Goal: Information Seeking & Learning: Understand process/instructions

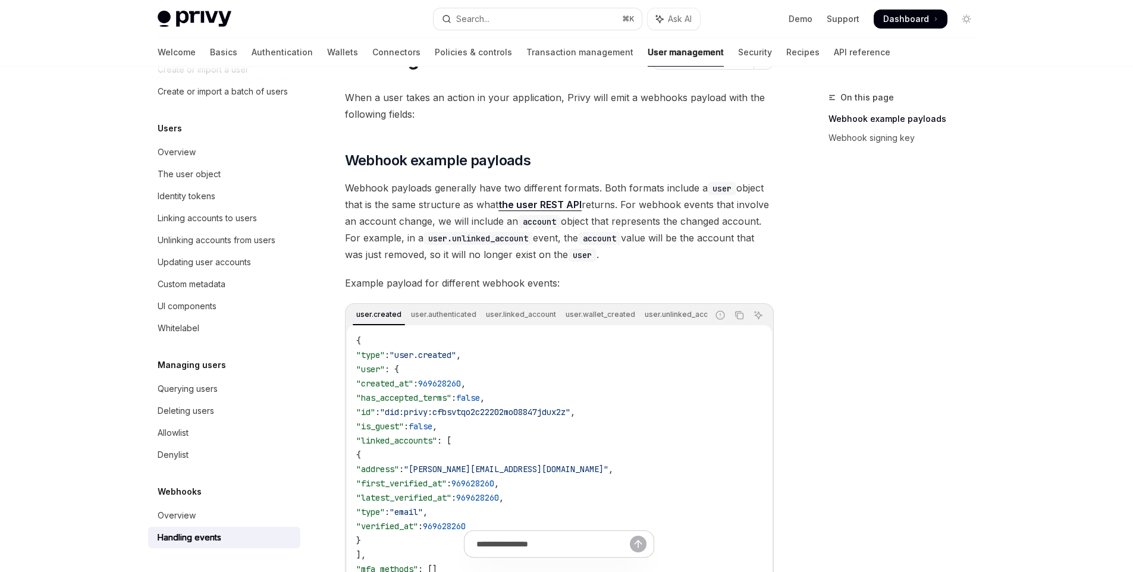
scroll to position [139, 0]
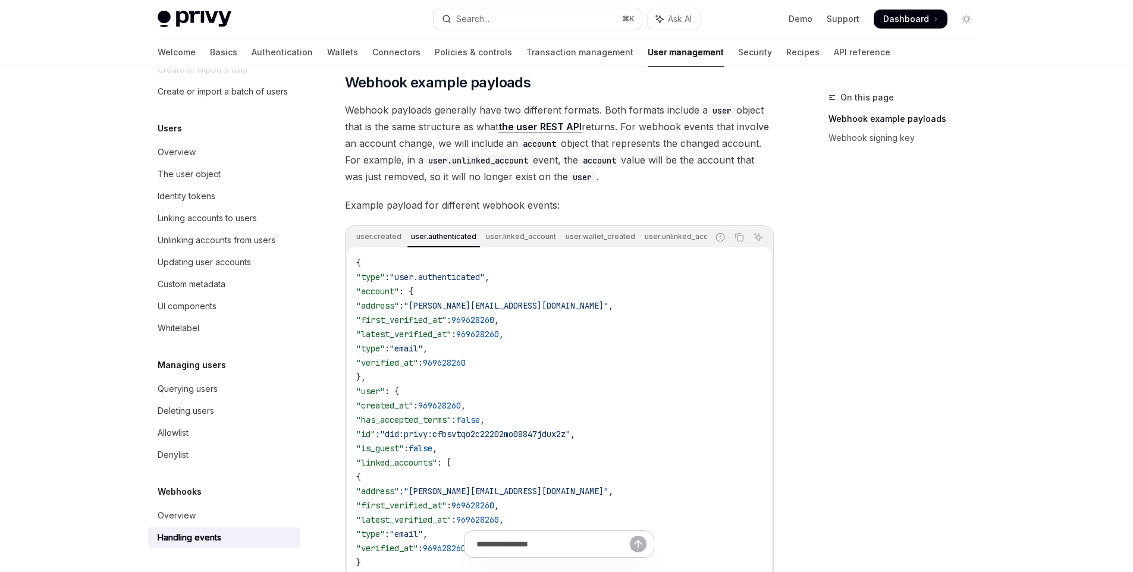
click at [526, 228] on div "user.created user.authenticated user.linked_account user.wallet_created user.un…" at bounding box center [527, 237] width 361 height 20
click at [367, 228] on div "user.created user.authenticated user.linked_account user.wallet_created user.un…" at bounding box center [527, 237] width 361 height 20
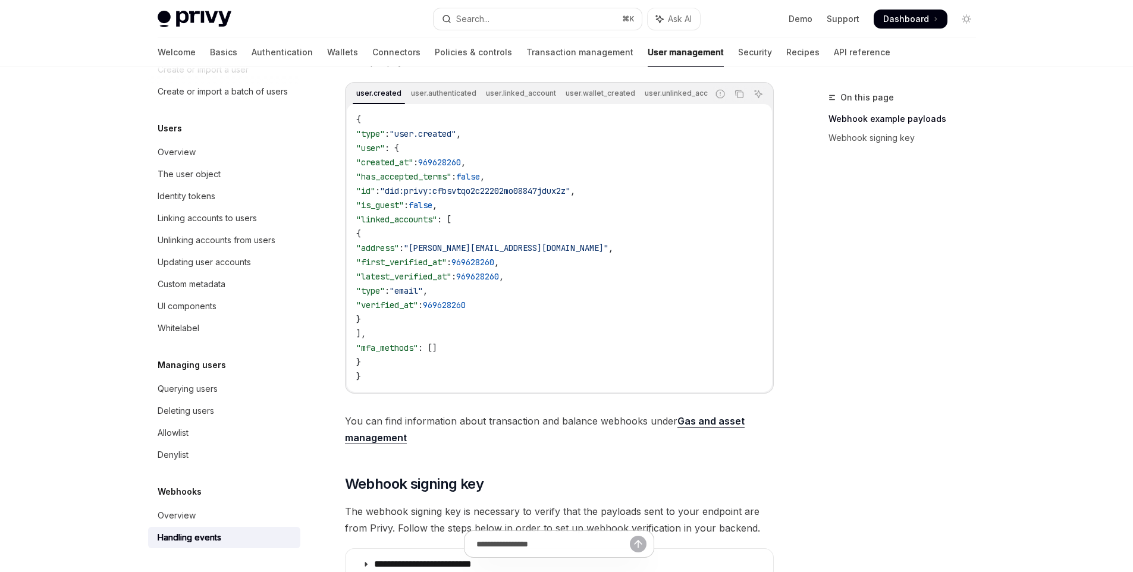
scroll to position [281, 0]
click at [438, 102] on div "user.created user.authenticated user.linked_account user.wallet_created user.un…" at bounding box center [527, 94] width 361 height 20
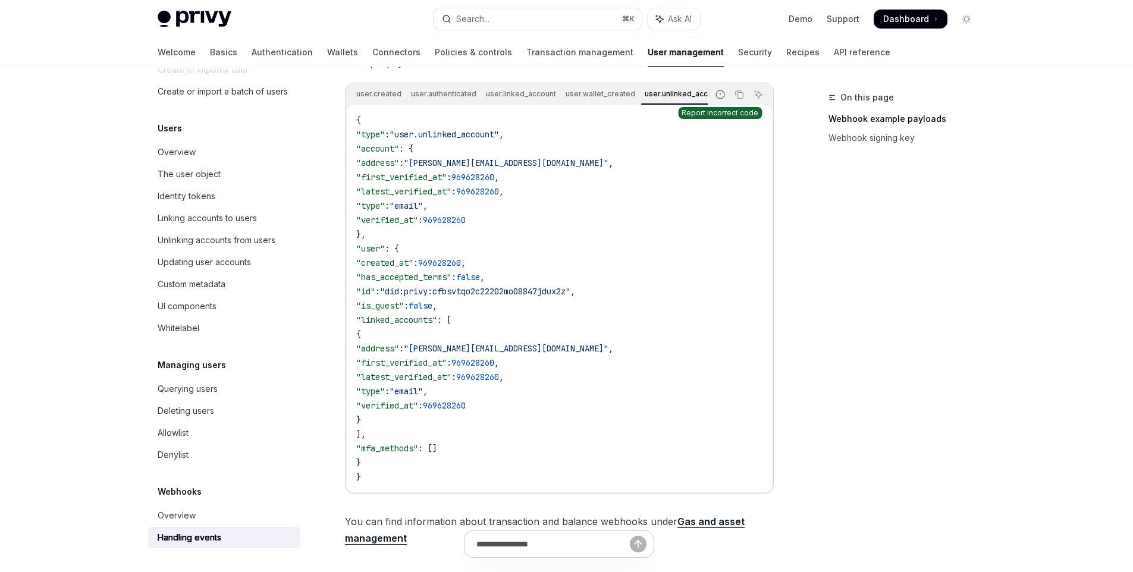
click at [716, 92] on icon "Report incorrect code" at bounding box center [720, 95] width 10 height 10
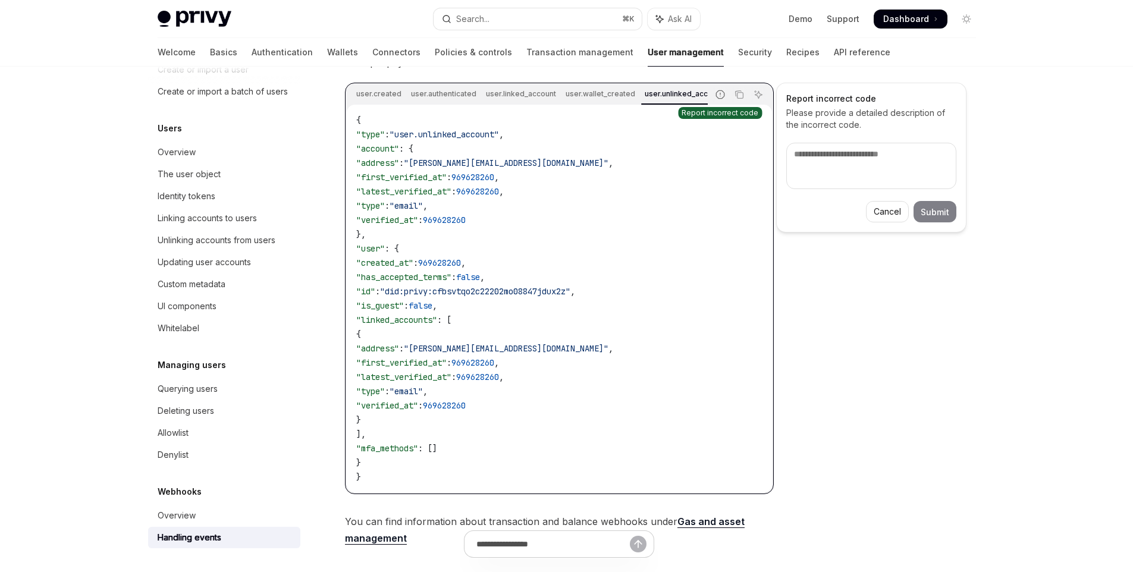
click at [718, 95] on icon "Report incorrect code" at bounding box center [720, 95] width 10 height 10
type textarea "*"
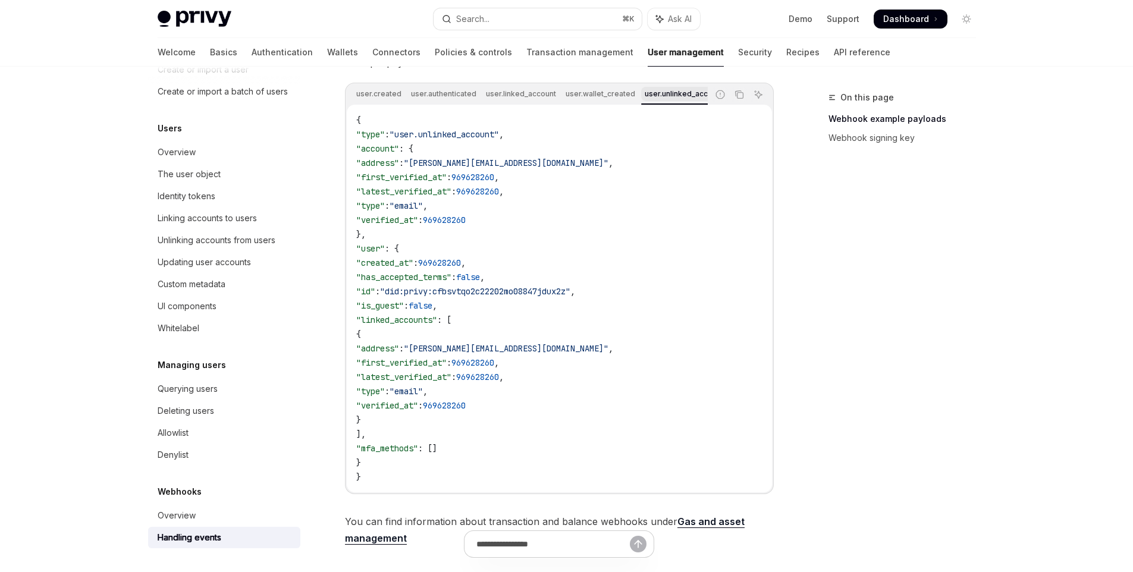
click at [683, 96] on div "user.unlinked_account" at bounding box center [684, 94] width 86 height 14
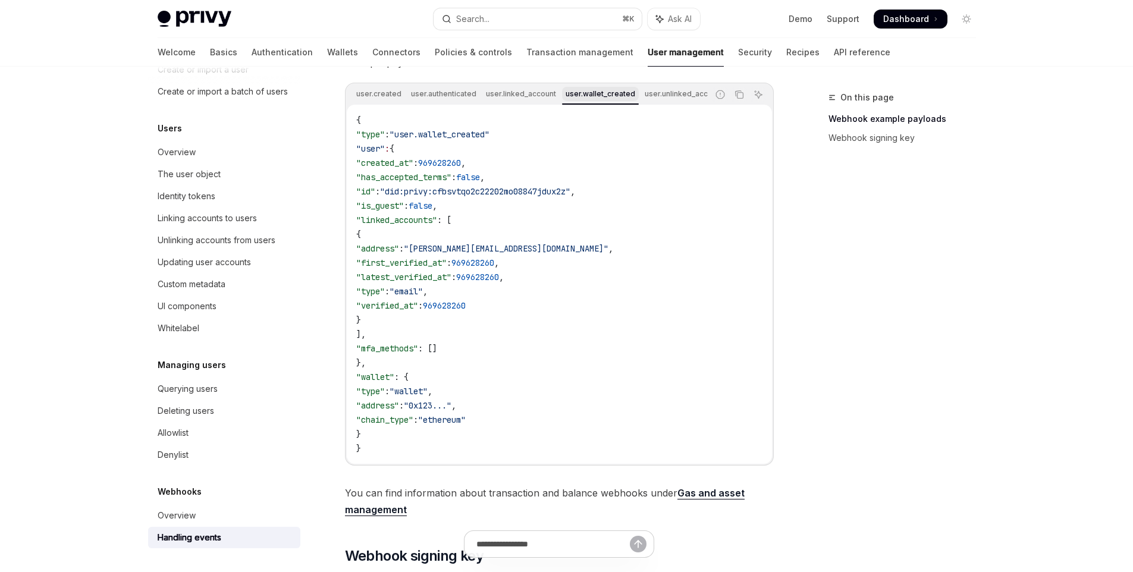
click at [611, 93] on div "user.wallet_created" at bounding box center [600, 94] width 77 height 14
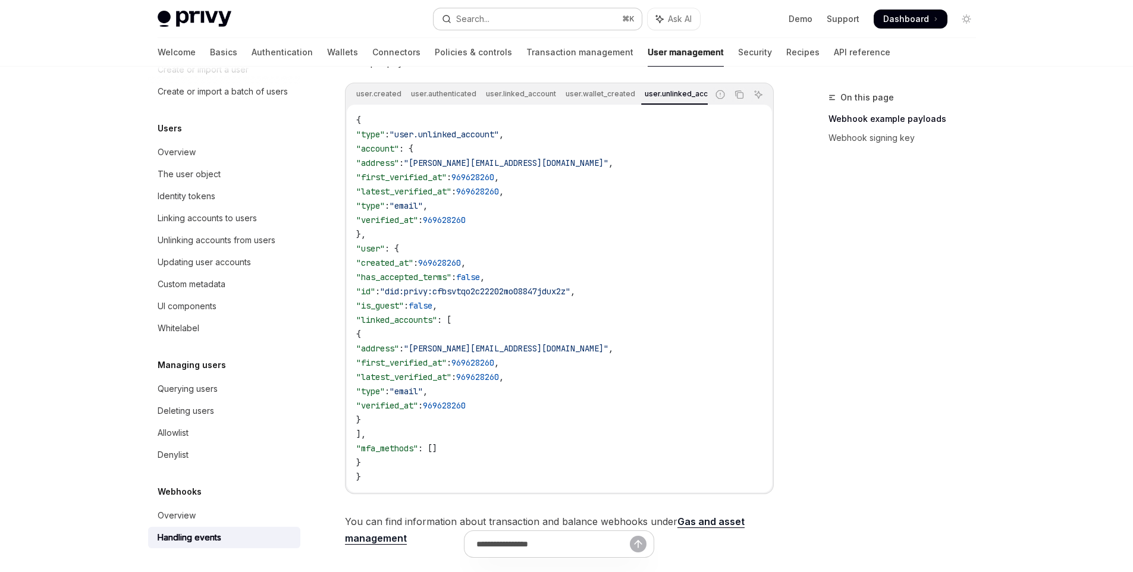
click at [508, 21] on button "Search... ⌘ K" at bounding box center [537, 18] width 208 height 21
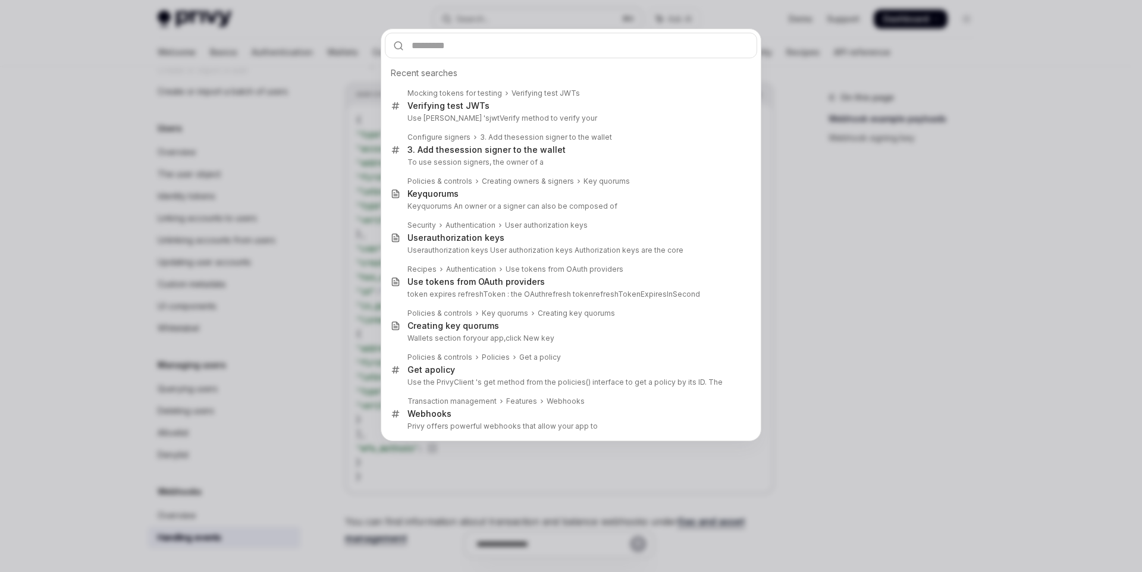
type input "**********"
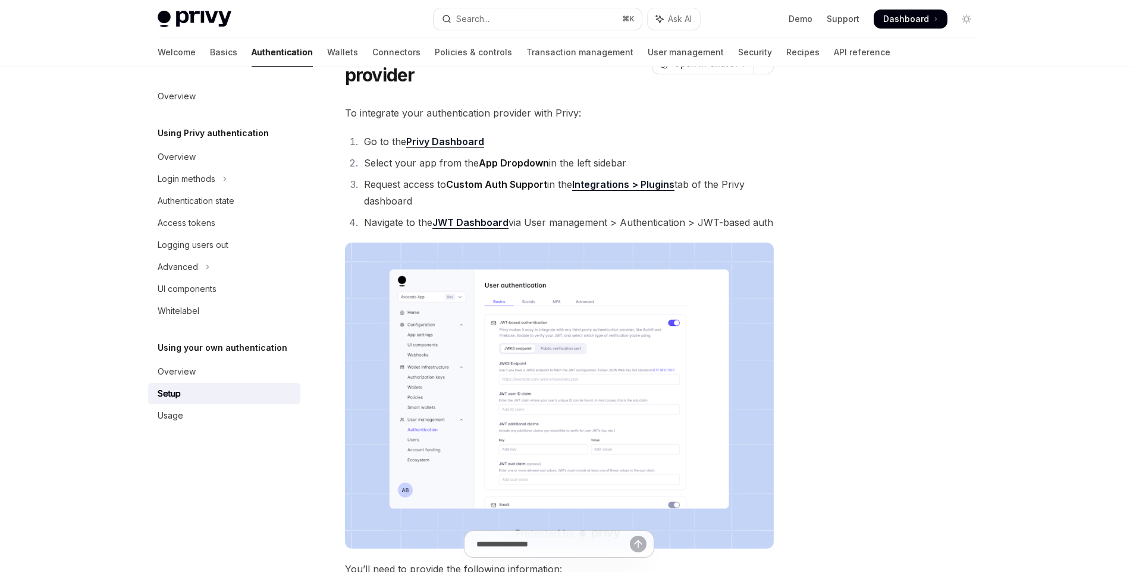
click at [593, 357] on img at bounding box center [559, 396] width 429 height 306
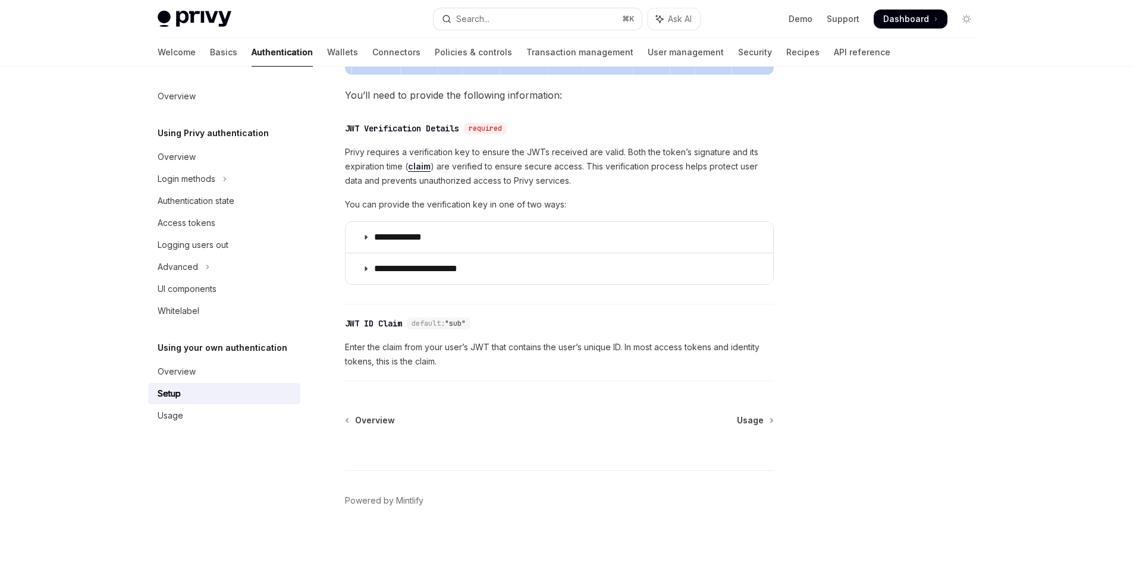
scroll to position [542, 0]
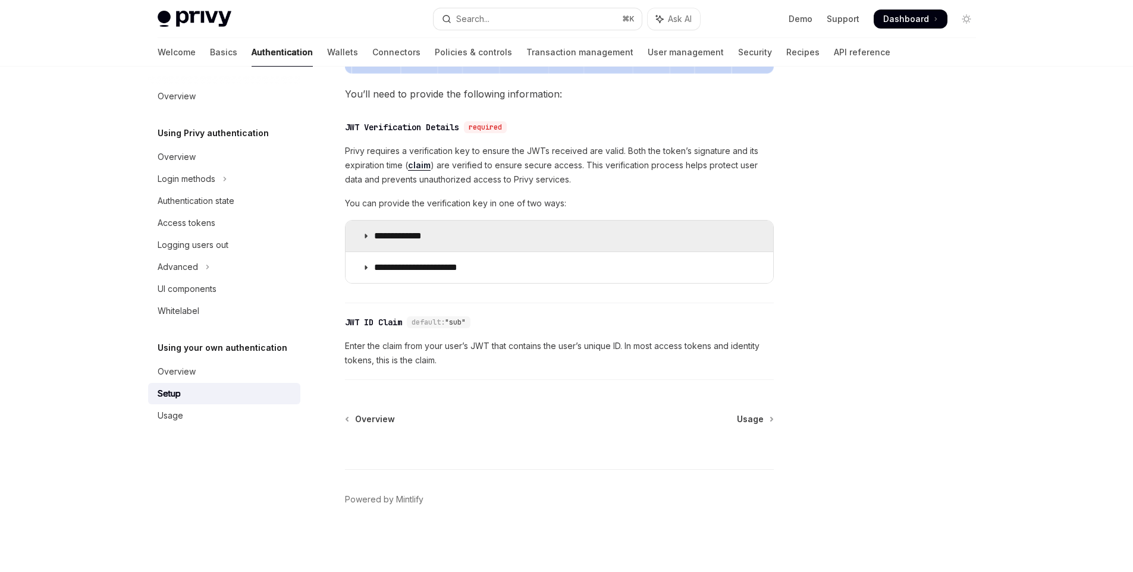
click at [514, 239] on summary "**********" at bounding box center [559, 236] width 428 height 31
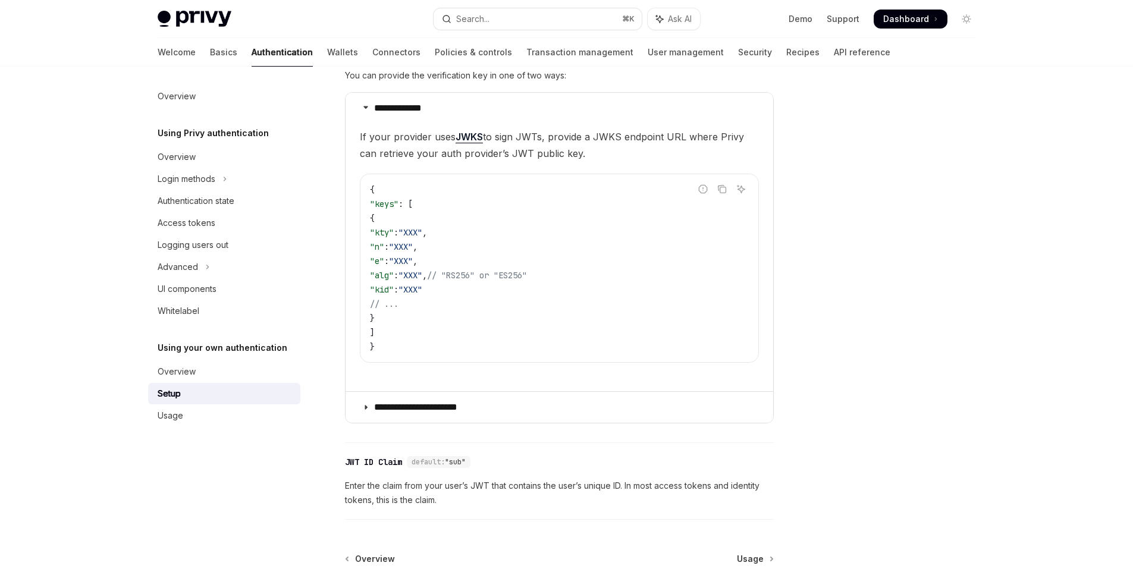
scroll to position [809, 0]
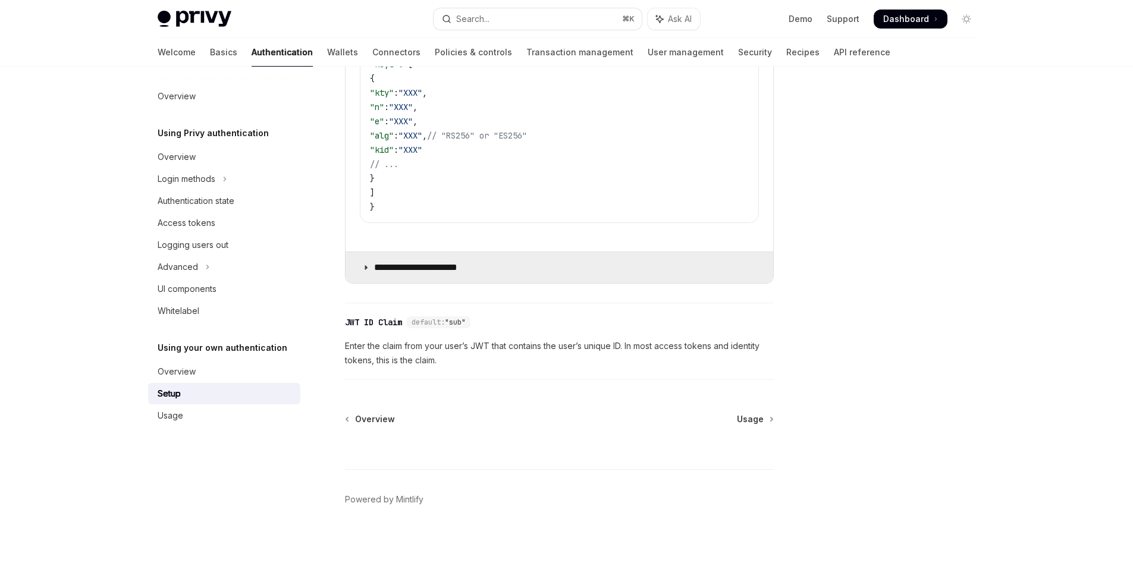
click at [475, 278] on summary "**********" at bounding box center [559, 267] width 428 height 31
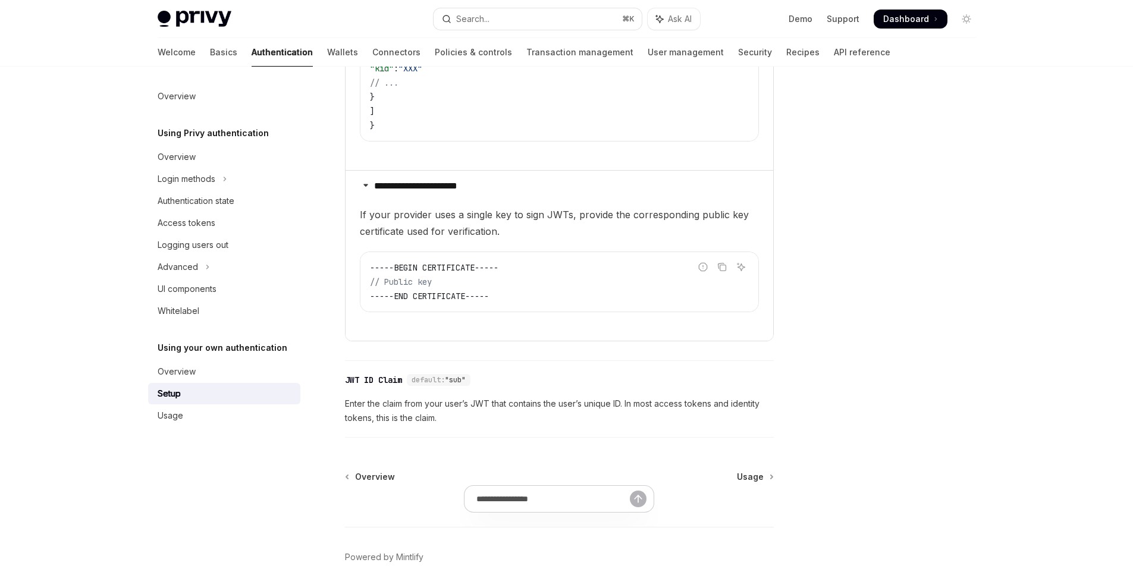
scroll to position [796, 0]
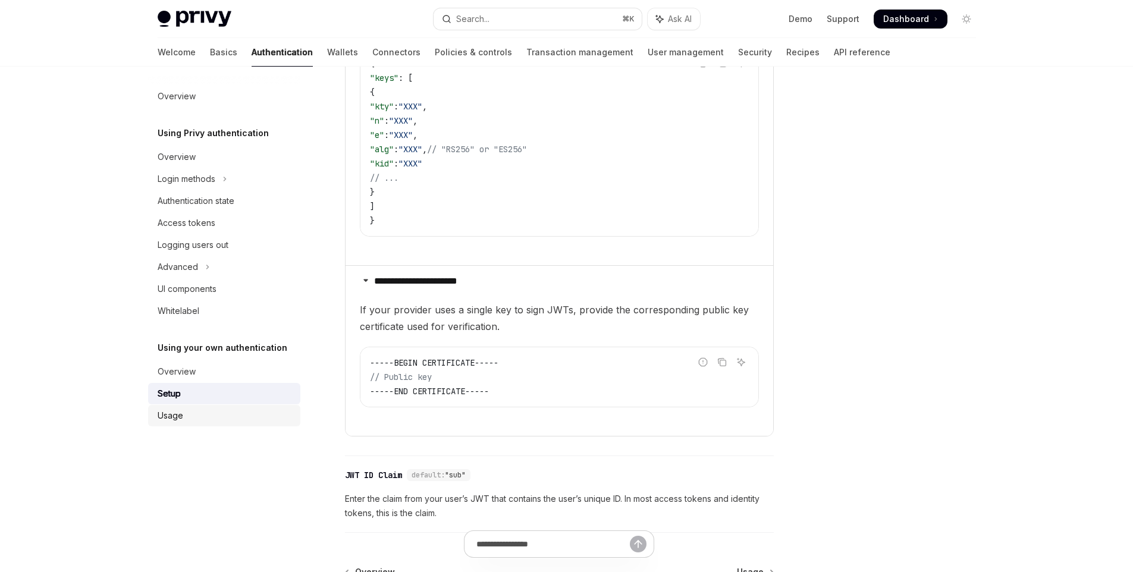
click at [265, 417] on div "Usage" at bounding box center [226, 415] width 136 height 14
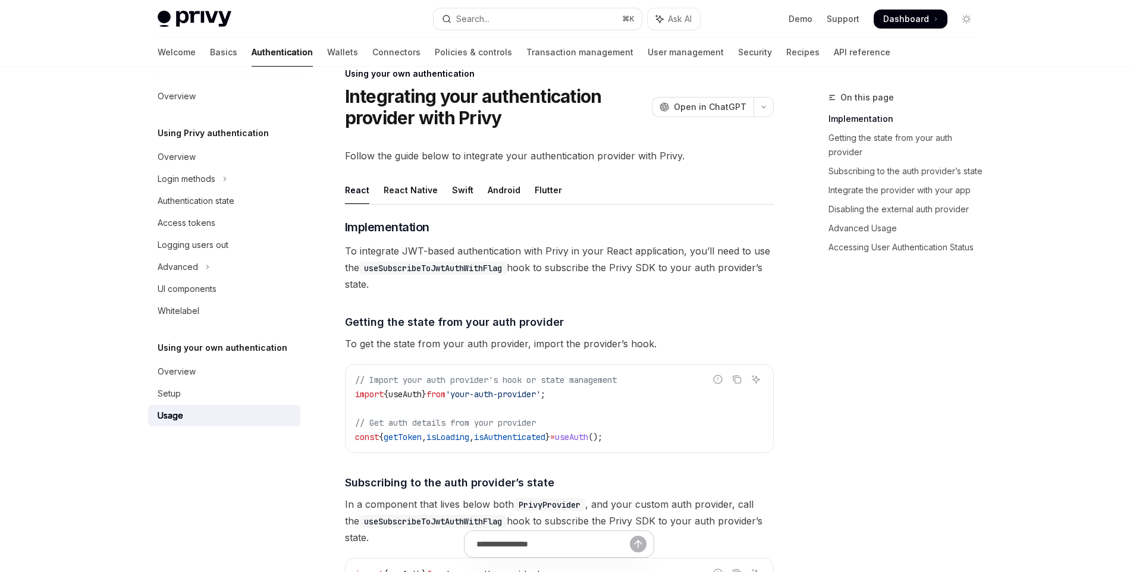
scroll to position [121, 0]
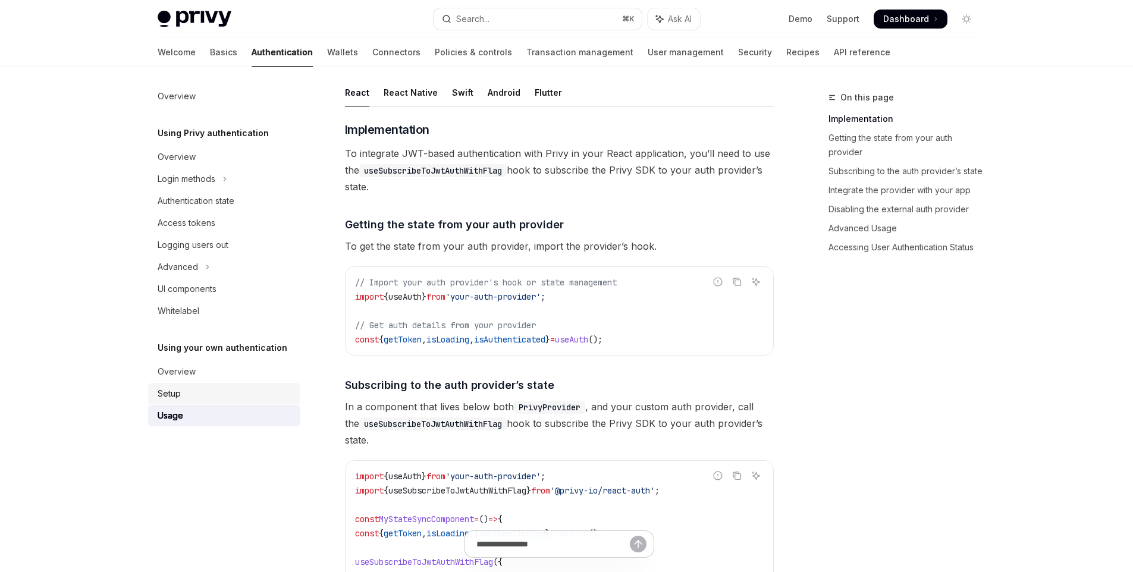
click at [216, 384] on link "Setup" at bounding box center [224, 393] width 152 height 21
type textarea "*"
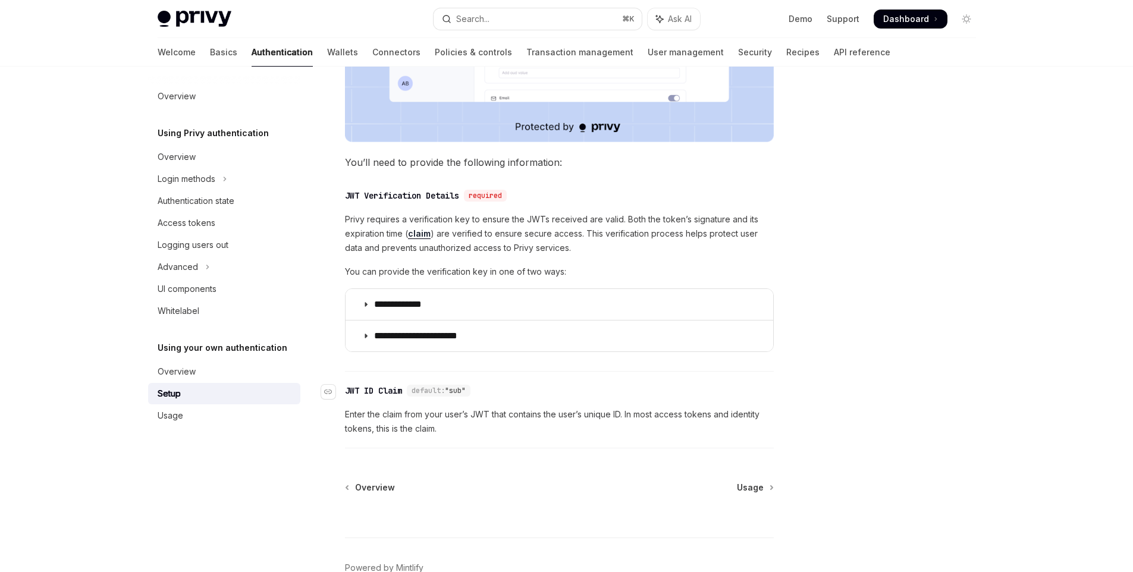
scroll to position [542, 0]
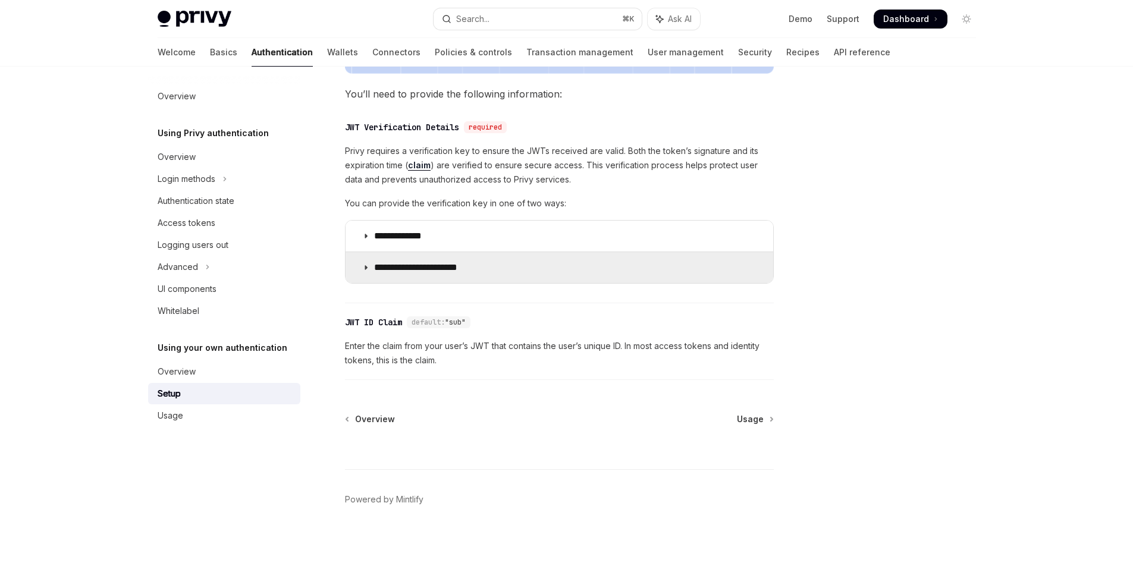
click at [474, 268] on p "**********" at bounding box center [425, 268] width 102 height 12
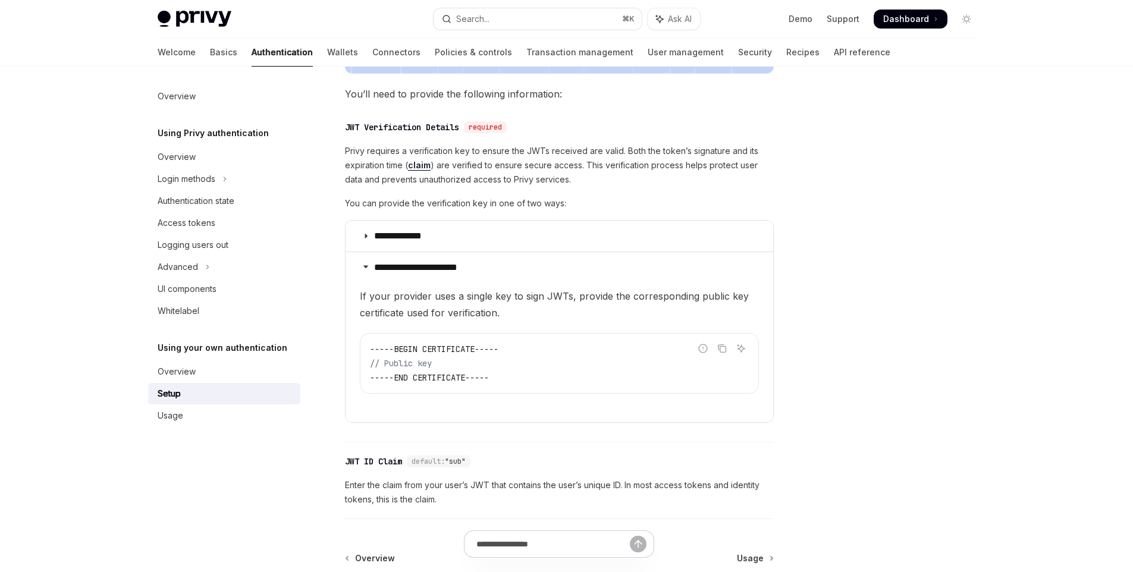
click at [539, 351] on code "-----BEGIN CERTIFICATE----- // Public key -----END CERTIFICATE-----" at bounding box center [559, 363] width 379 height 43
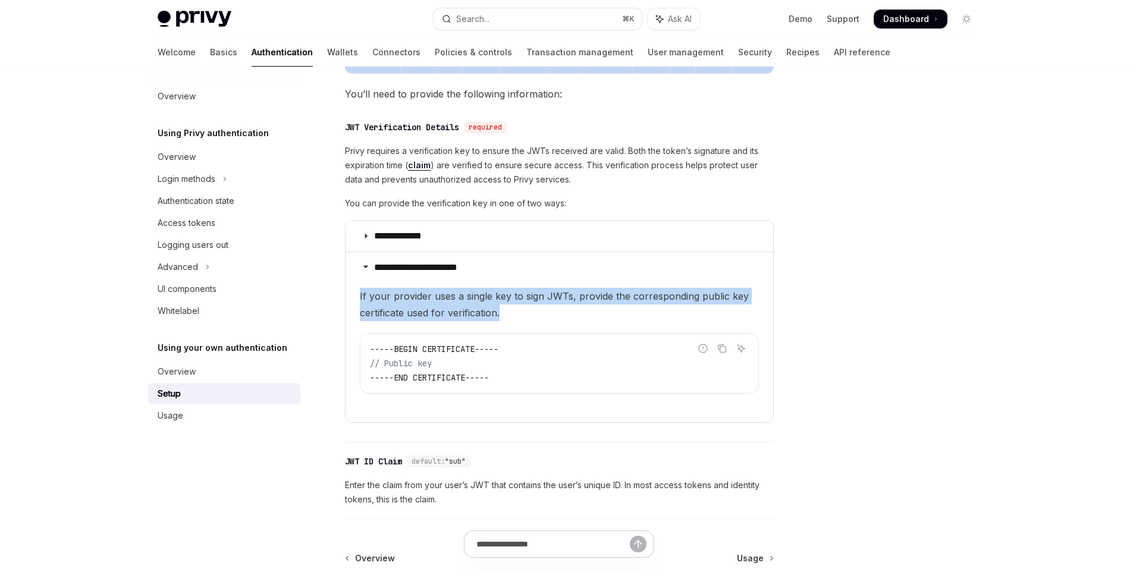
drag, startPoint x: 505, startPoint y: 318, endPoint x: 351, endPoint y: 303, distance: 154.7
click at [351, 303] on details "**********" at bounding box center [559, 337] width 428 height 171
copy span "If your provider uses a single key to sign JWTs, provide the corresponding publ…"
click at [508, 315] on span "If your provider uses a single key to sign JWTs, provide the corresponding publ…" at bounding box center [559, 304] width 399 height 33
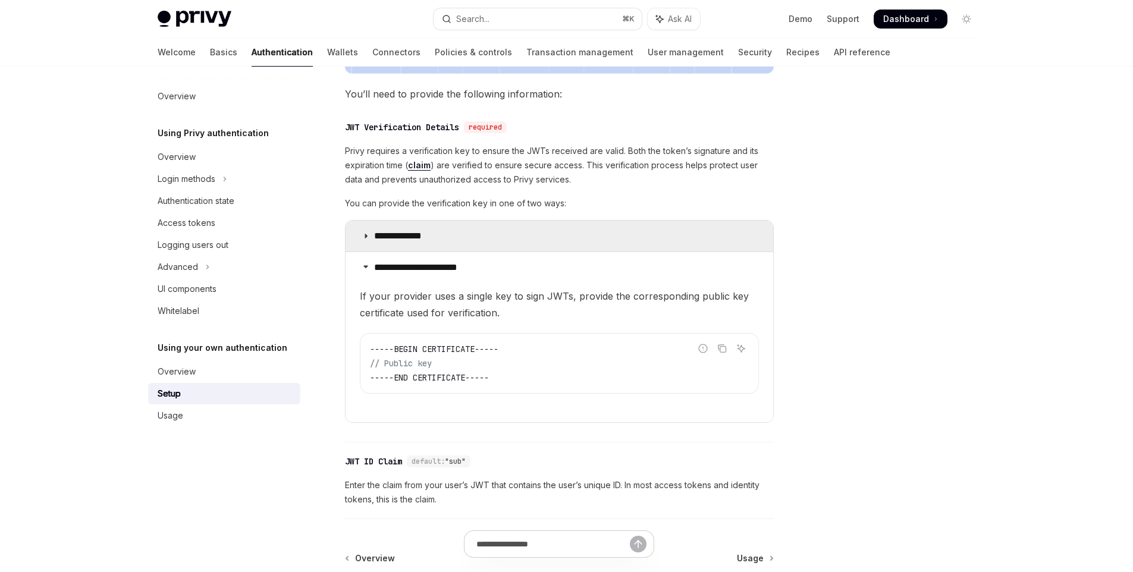
click at [414, 237] on p "**********" at bounding box center [409, 236] width 71 height 12
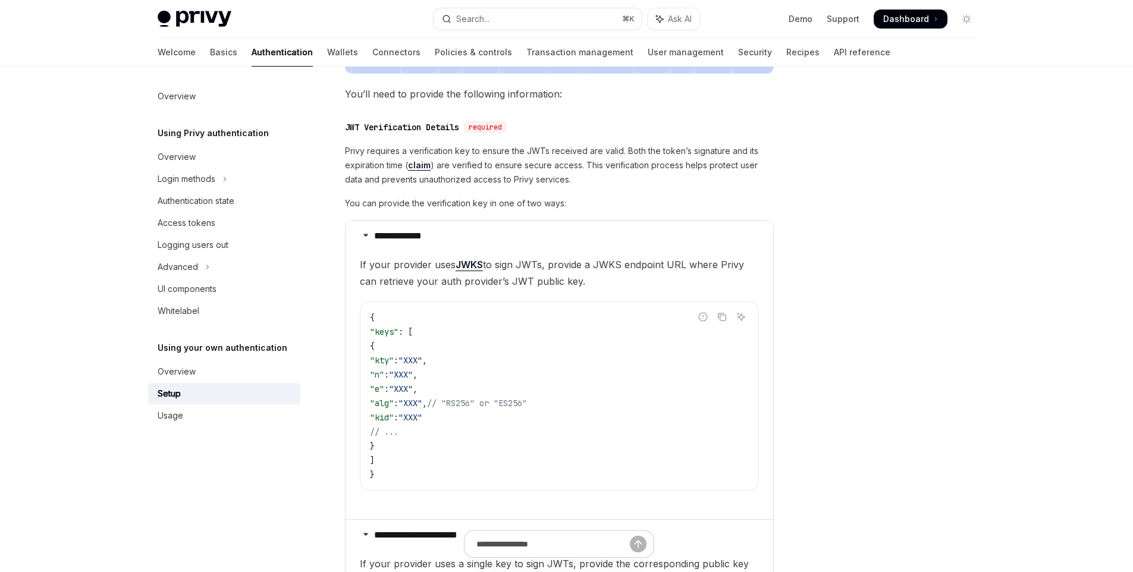
click at [479, 264] on link "JWKS" at bounding box center [468, 265] width 27 height 12
